Goal: Task Accomplishment & Management: Manage account settings

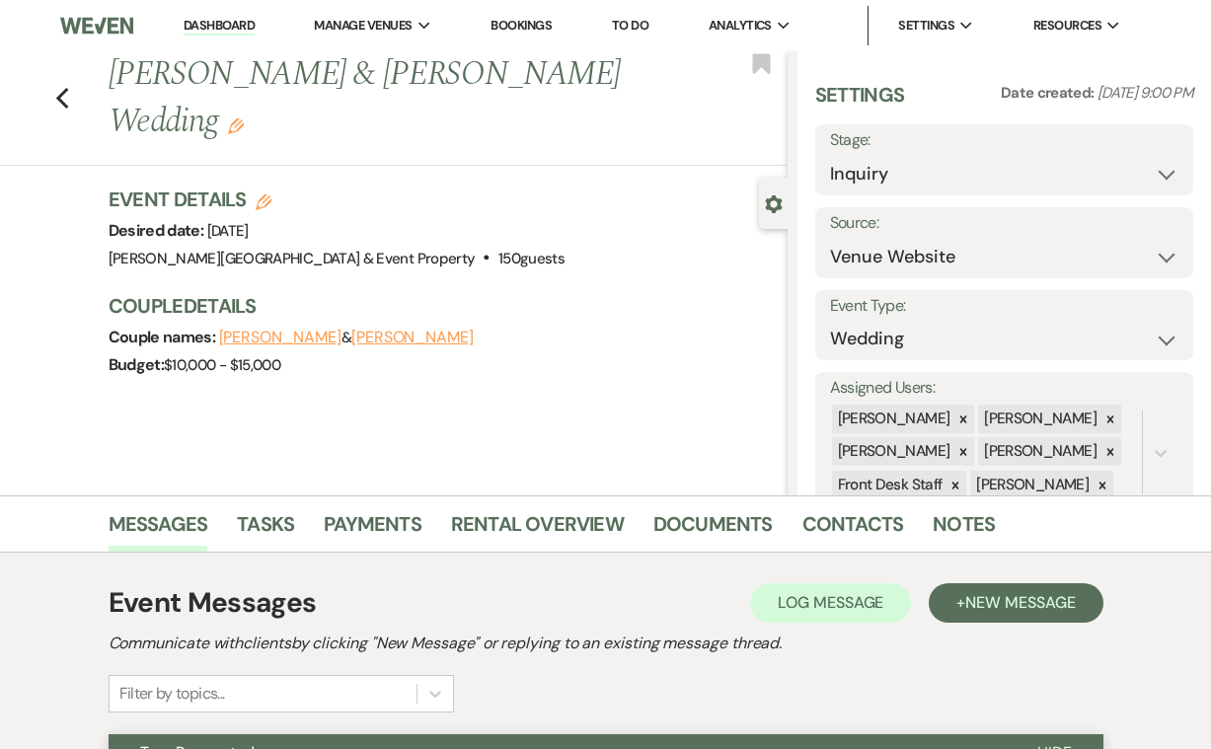
select select "5"
click at [65, 97] on icon "Previous" at bounding box center [62, 99] width 15 height 24
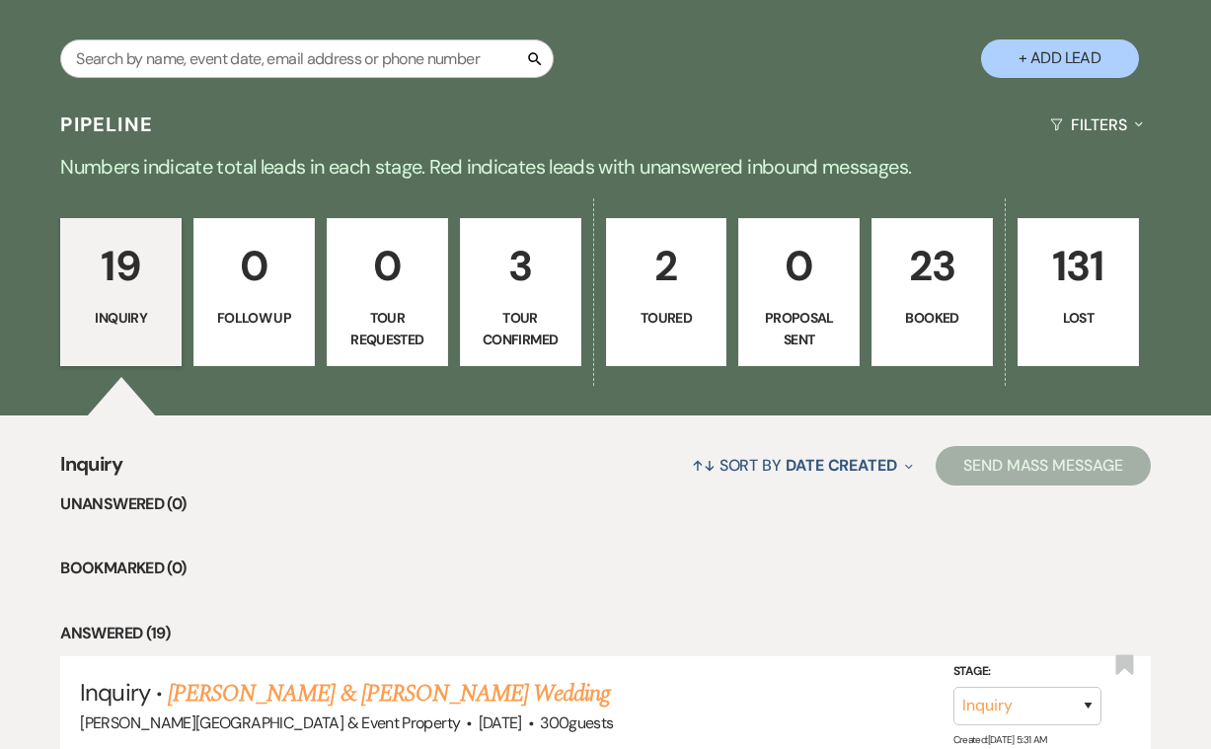
scroll to position [452, 0]
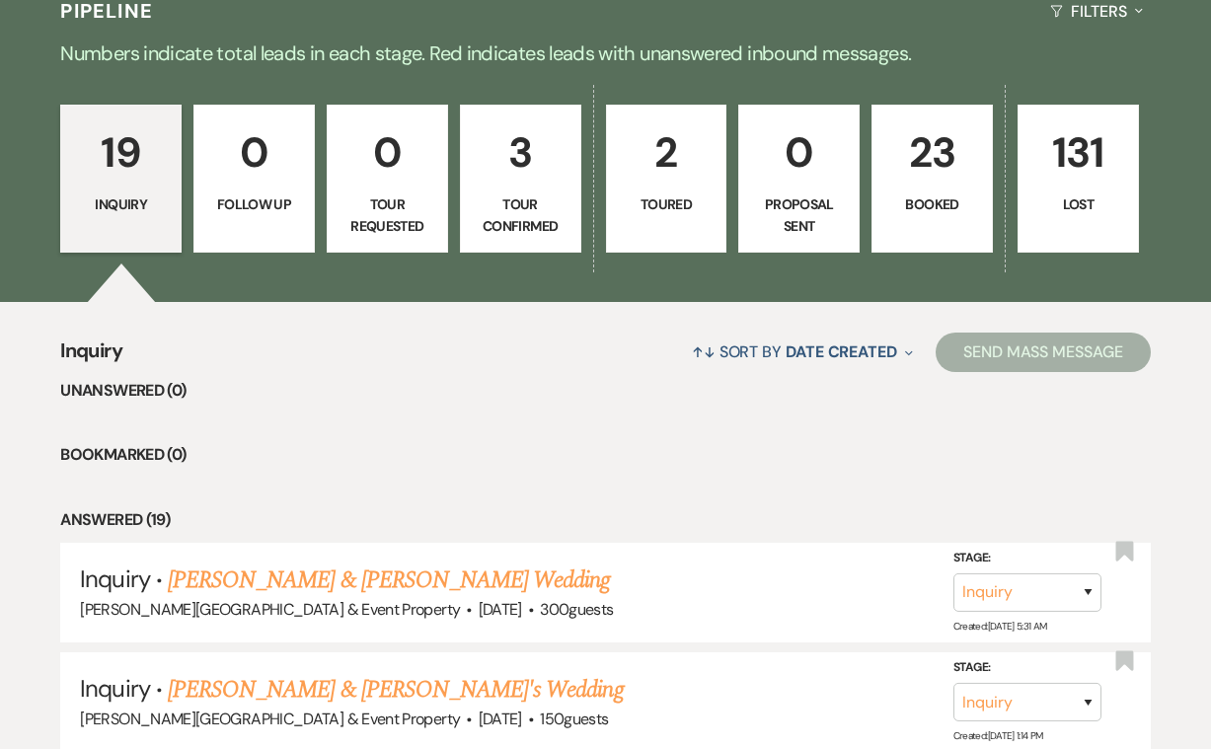
click at [923, 187] on link "23 Booked" at bounding box center [931, 179] width 121 height 148
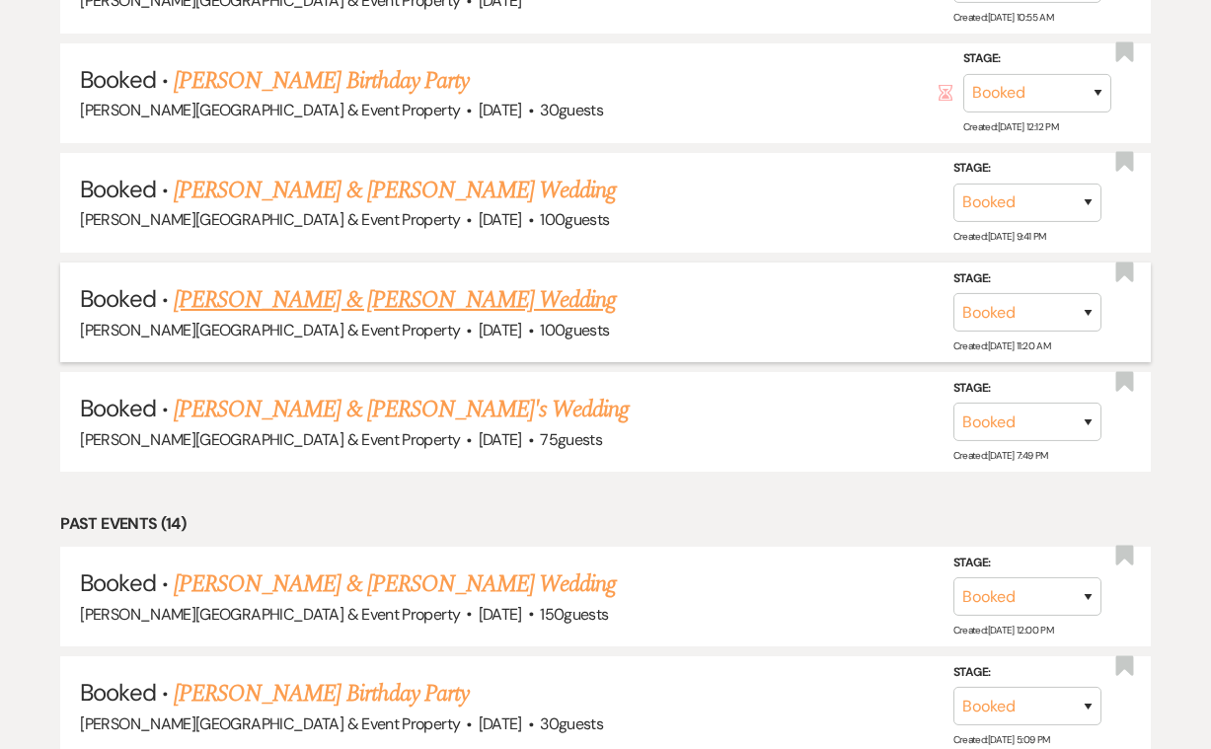
scroll to position [1488, 0]
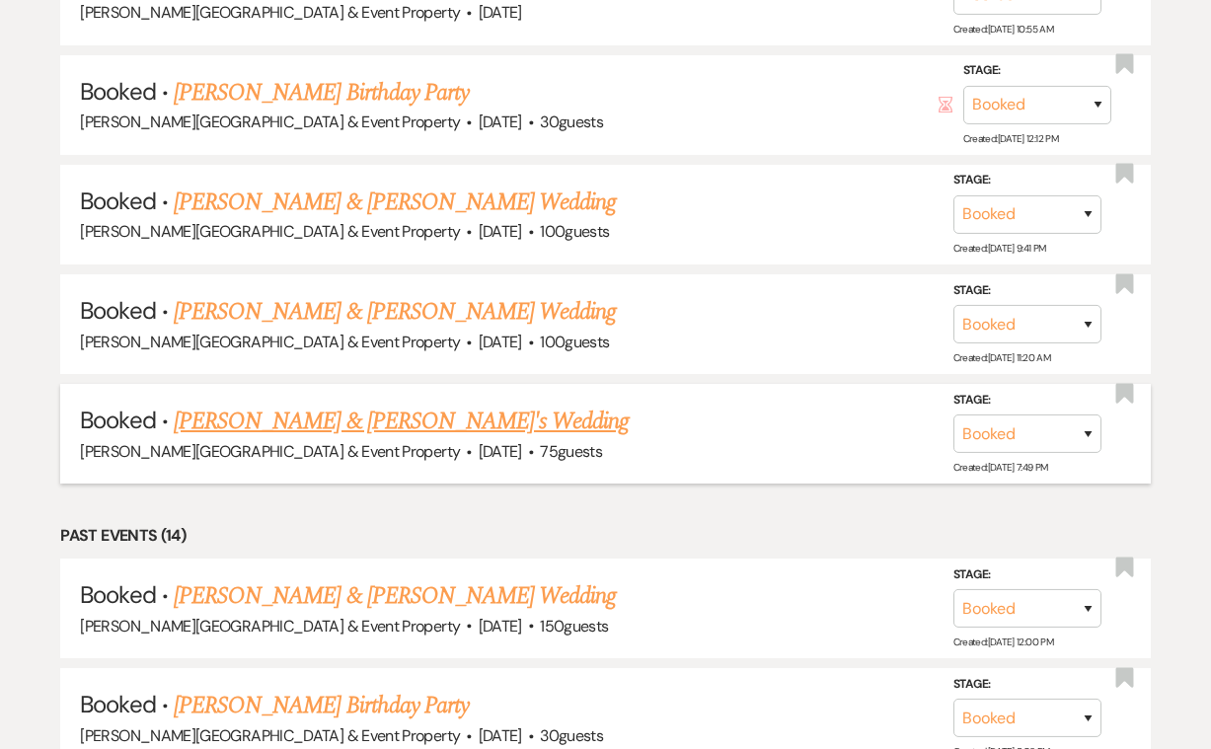
click at [450, 405] on link "[PERSON_NAME] & [PERSON_NAME]'s Wedding" at bounding box center [402, 422] width 456 height 36
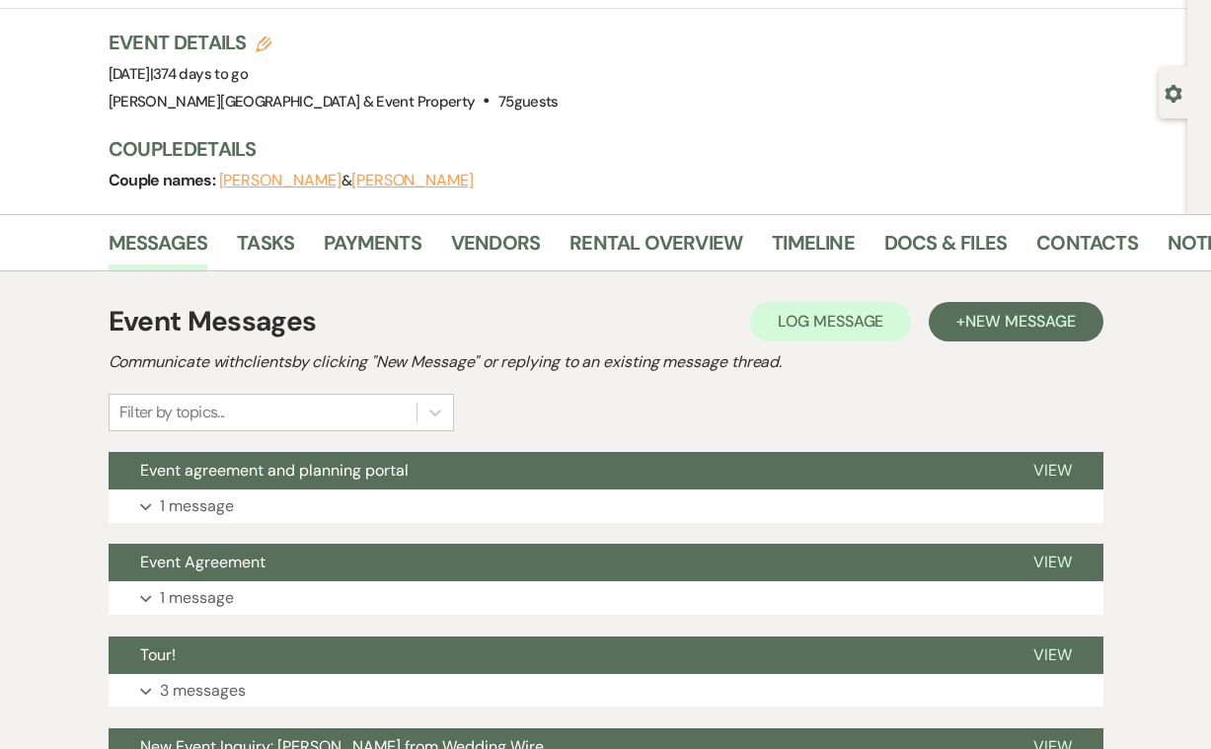
scroll to position [129, 0]
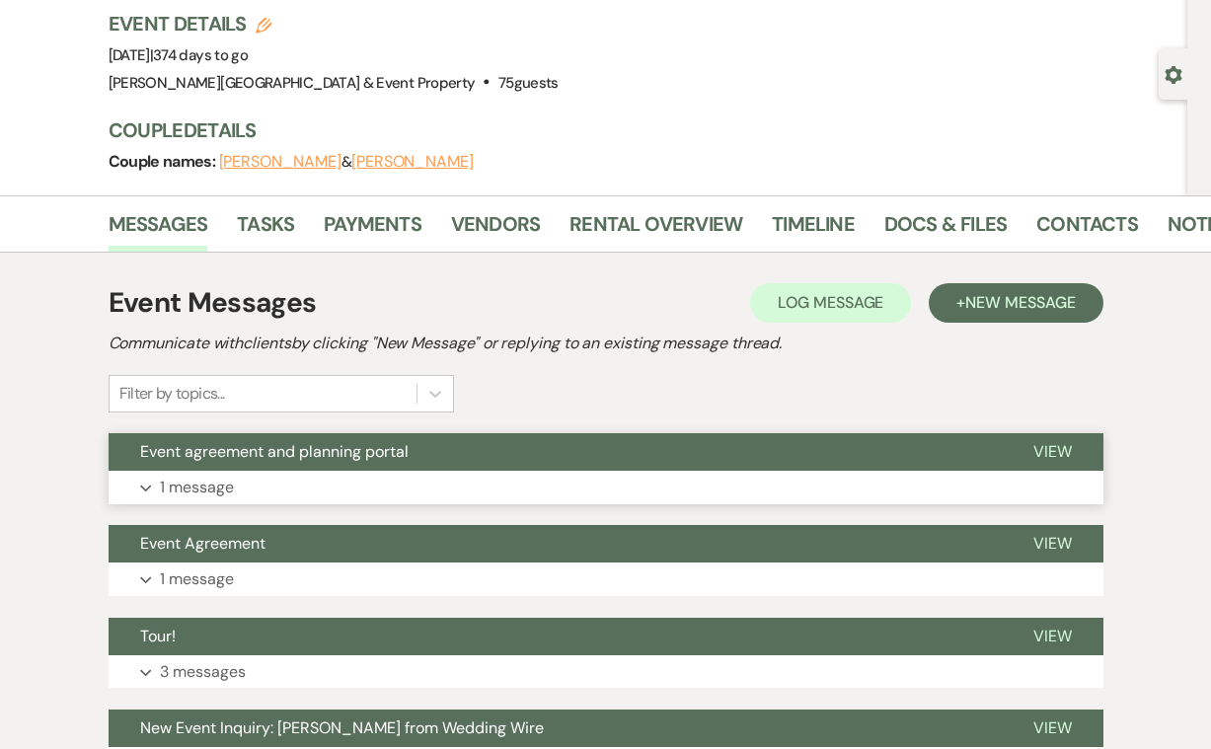
click at [216, 486] on p "1 message" at bounding box center [197, 488] width 74 height 26
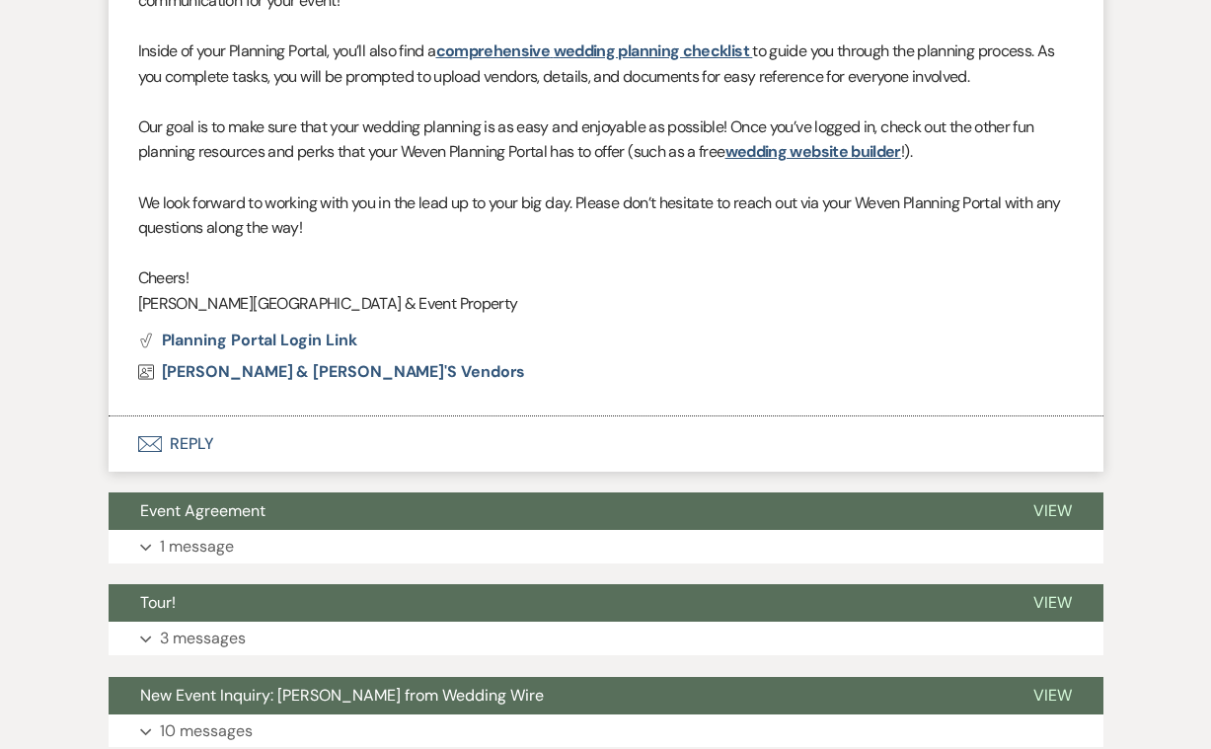
scroll to position [918, 0]
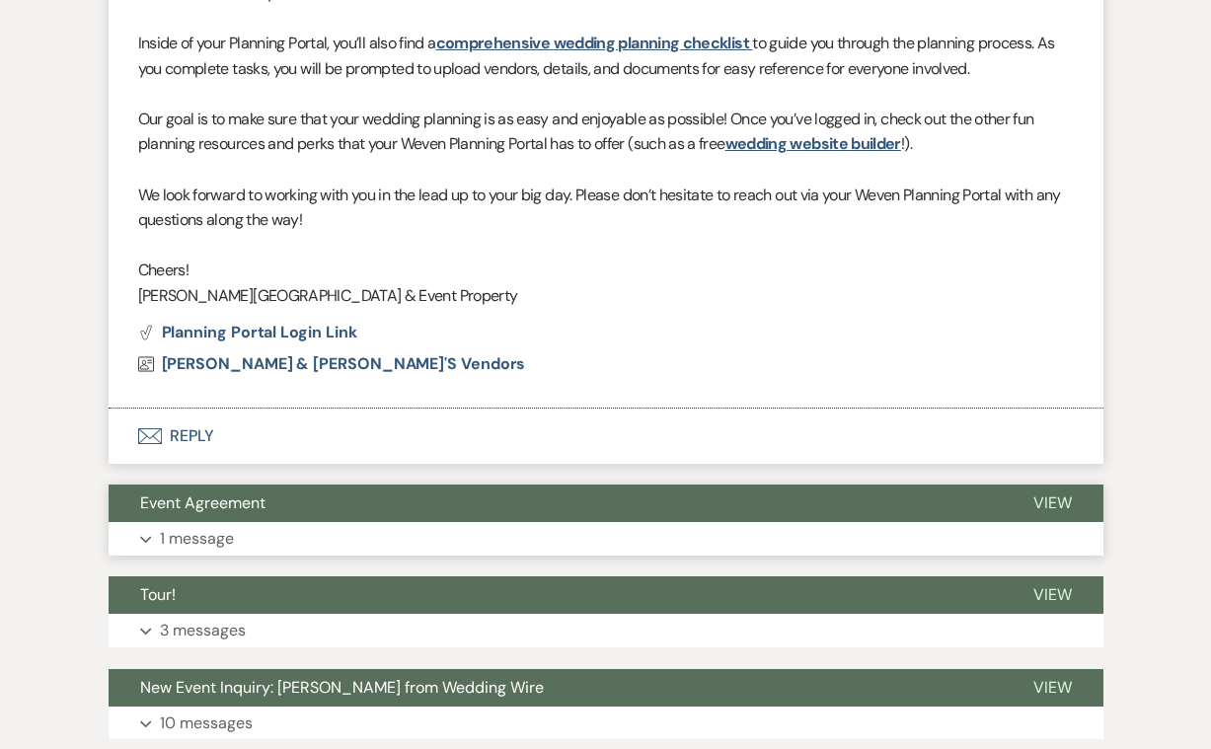
click at [204, 526] on p "1 message" at bounding box center [197, 539] width 74 height 26
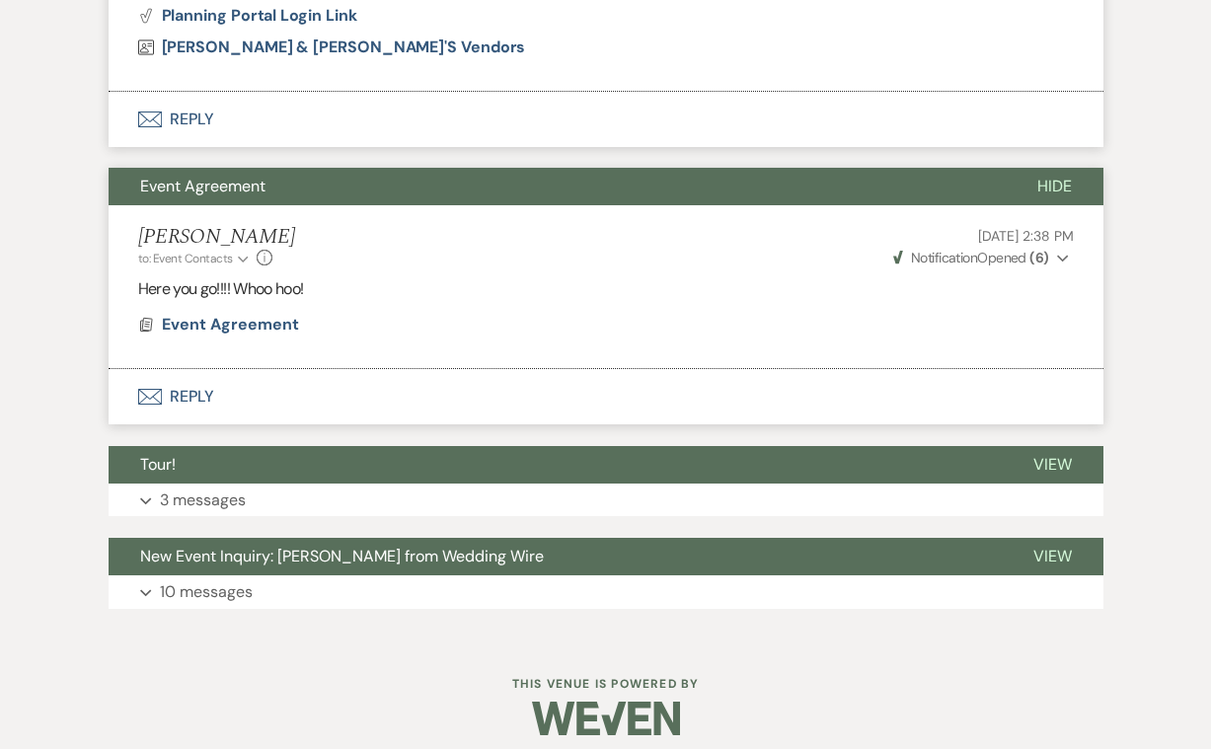
scroll to position [1234, 0]
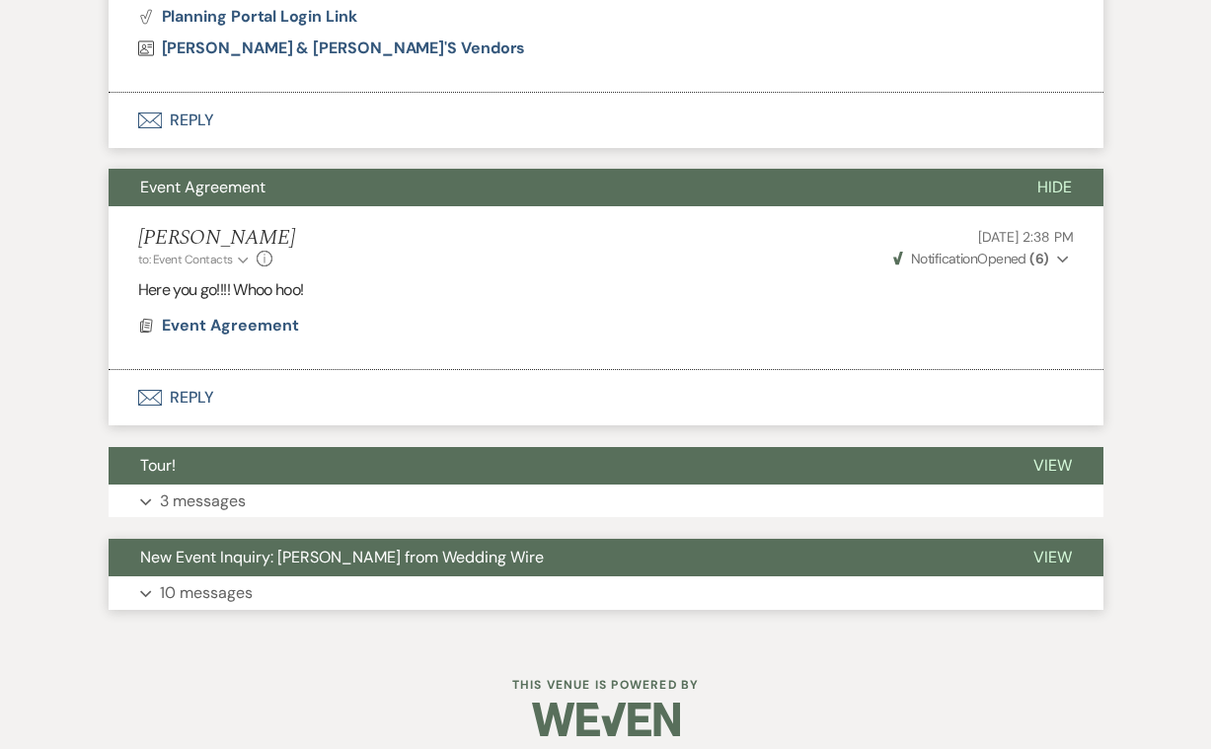
click at [221, 580] on p "10 messages" at bounding box center [206, 593] width 93 height 26
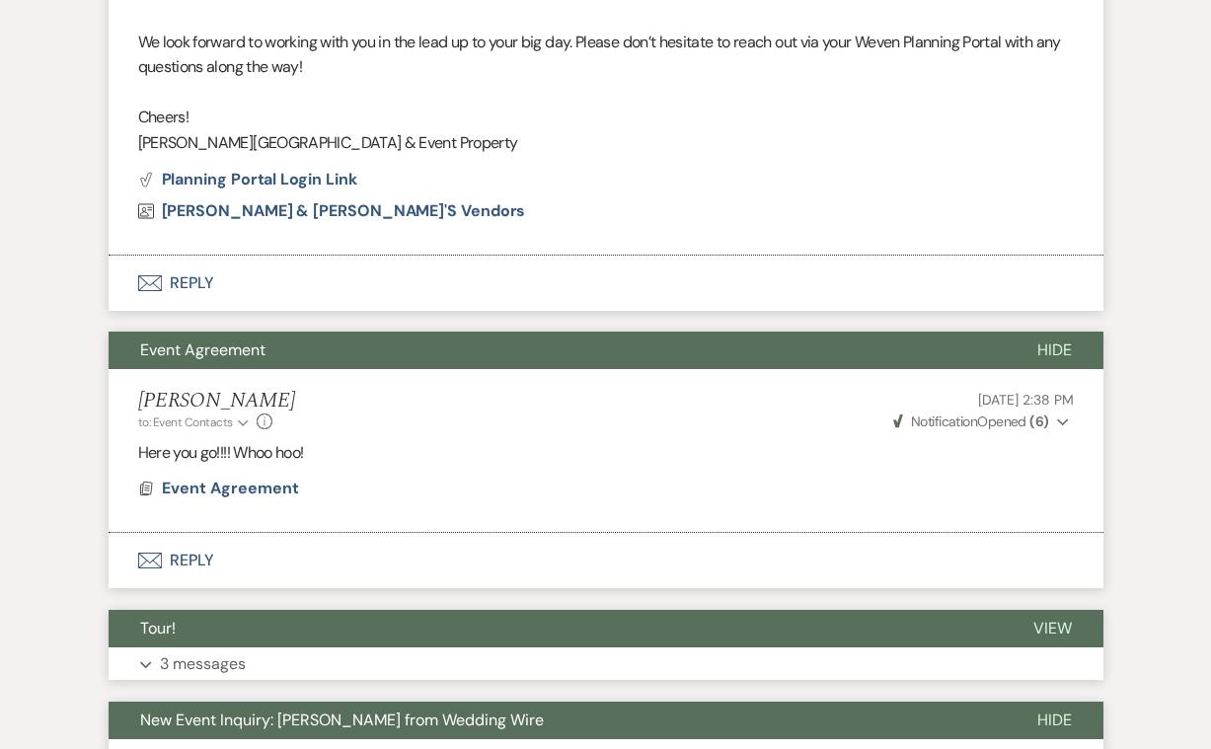
scroll to position [1067, 0]
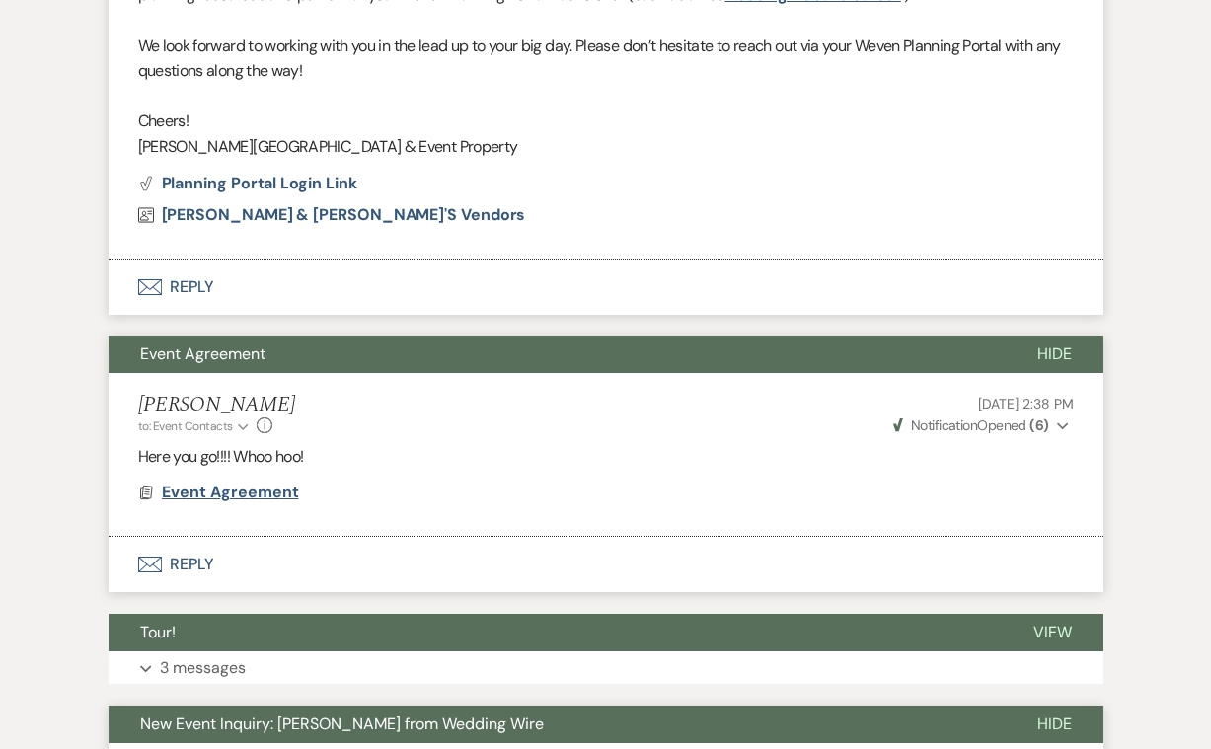
click at [250, 482] on span "Event Agreement" at bounding box center [230, 492] width 137 height 21
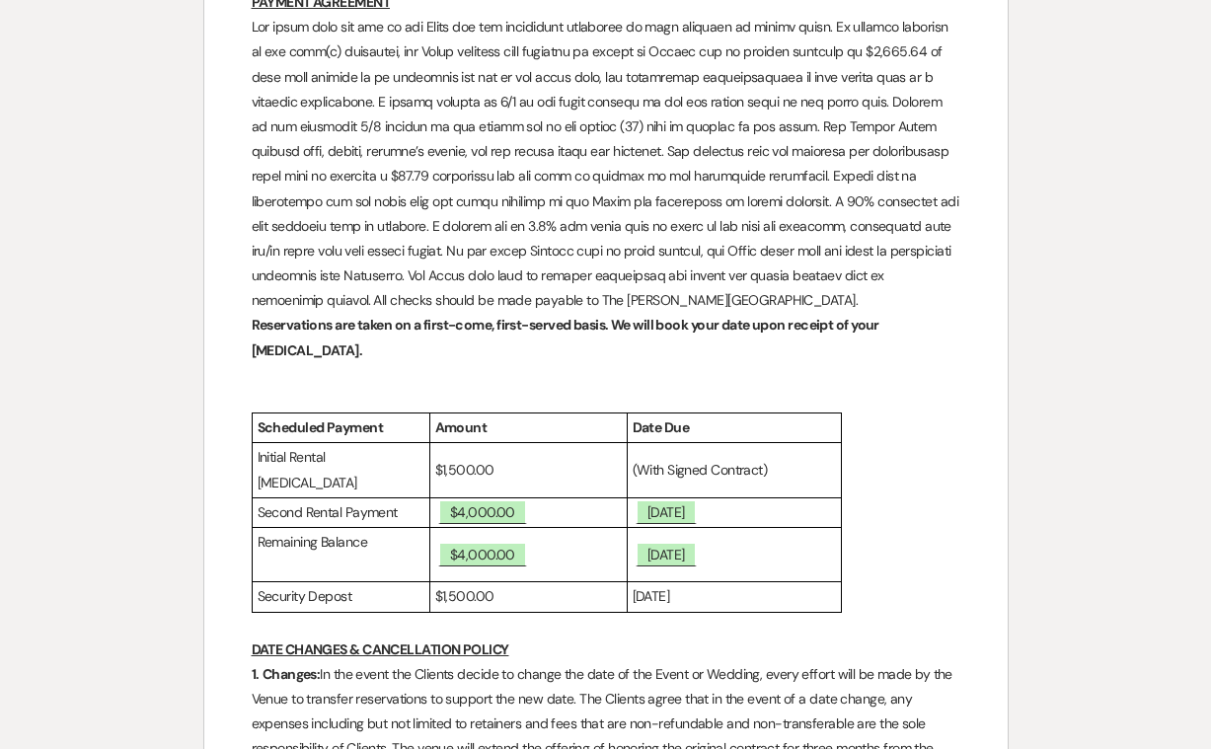
scroll to position [2409, 0]
